Goal: Find specific page/section: Find specific page/section

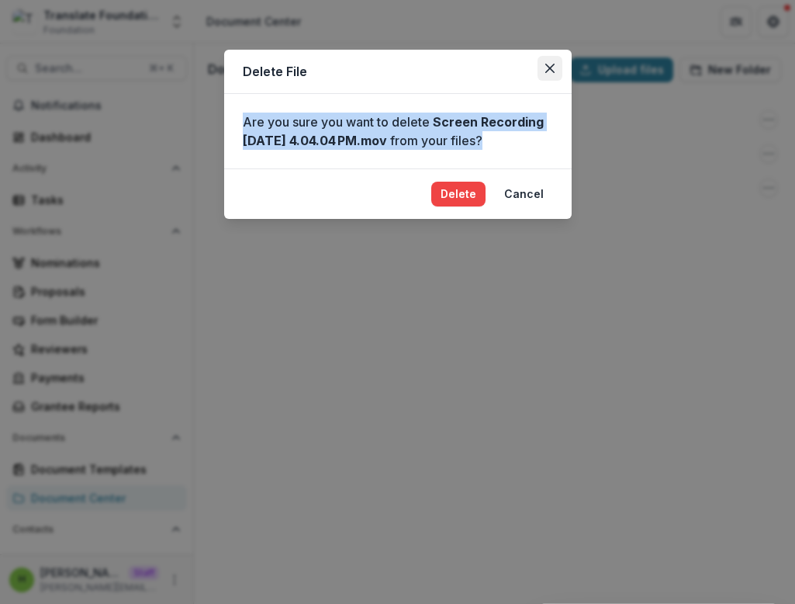
click at [363, 72] on icon "Close" at bounding box center [549, 68] width 9 height 9
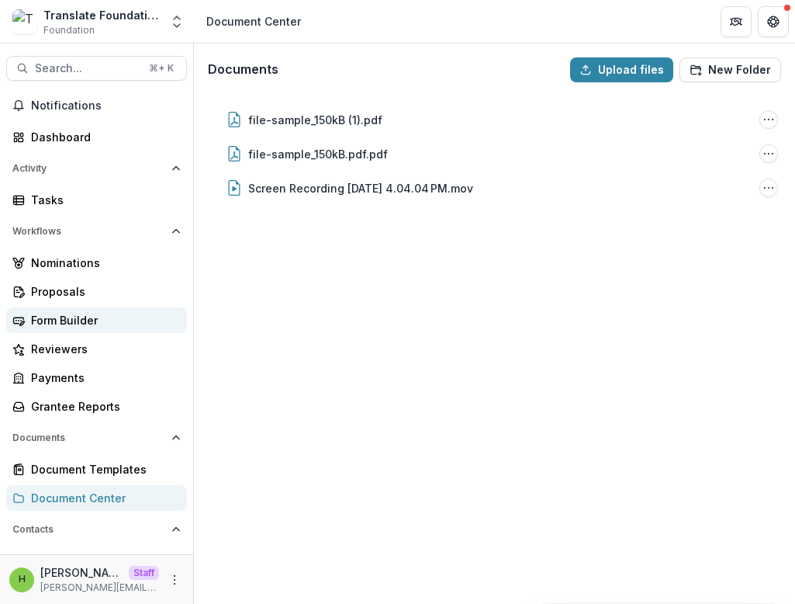
click at [57, 314] on div "Form Builder" at bounding box center [103, 320] width 144 height 16
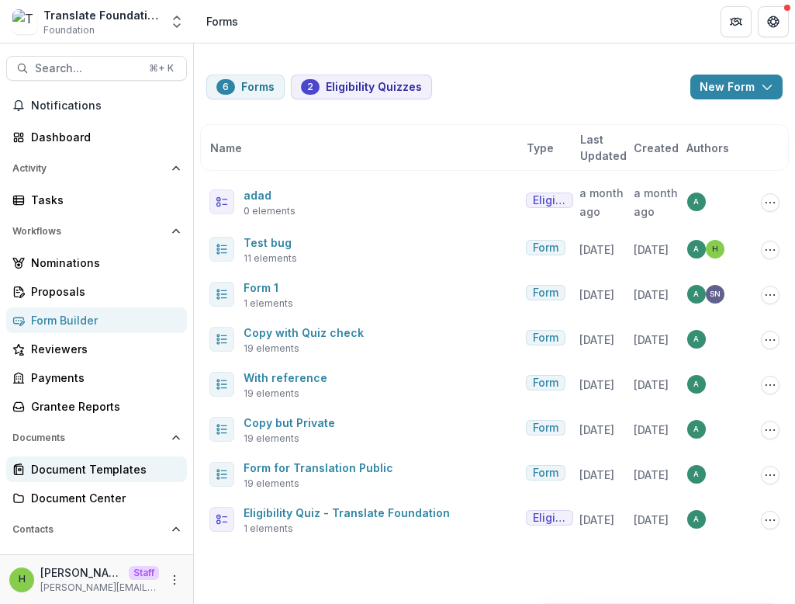
click at [61, 469] on div "Document Templates" at bounding box center [103, 469] width 144 height 16
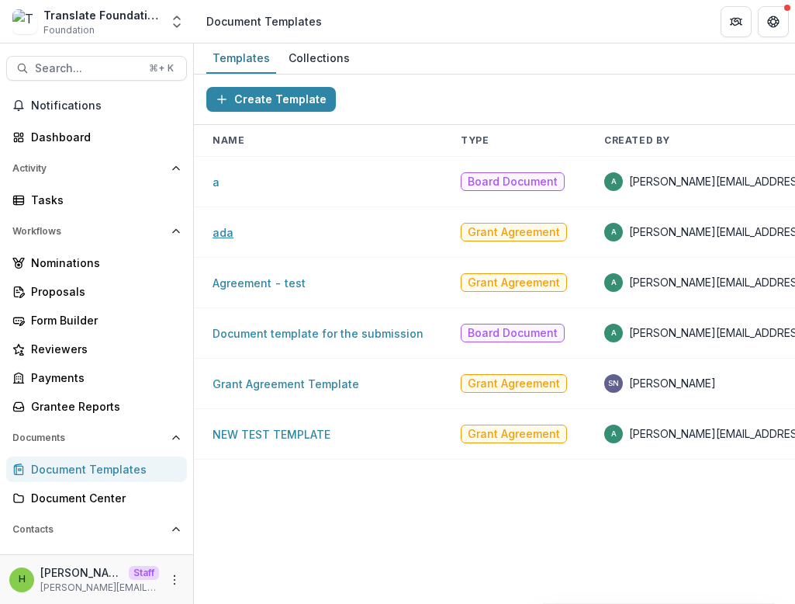
click at [224, 227] on link "ada" at bounding box center [223, 232] width 21 height 13
